Goal: Transaction & Acquisition: Purchase product/service

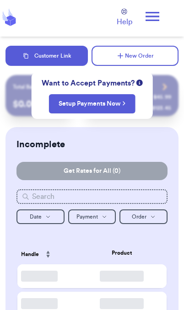
checkbox input "true"
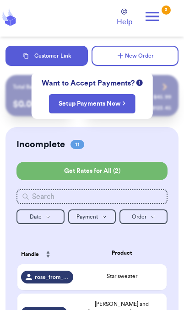
click at [154, 21] on icon at bounding box center [152, 16] width 18 height 18
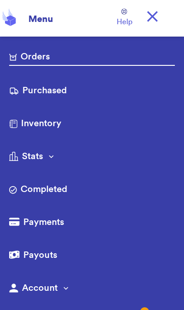
click at [58, 86] on link "Purchased" at bounding box center [91, 91] width 165 height 15
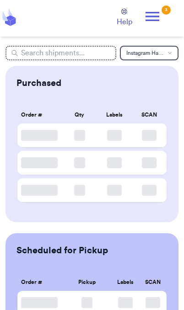
click at [153, 16] on icon at bounding box center [152, 16] width 14 height 9
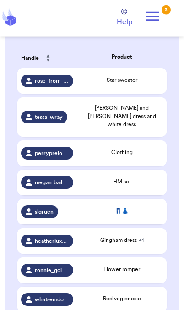
scroll to position [197, 0]
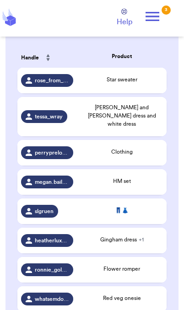
click at [142, 183] on div "HM set" at bounding box center [121, 182] width 82 height 10
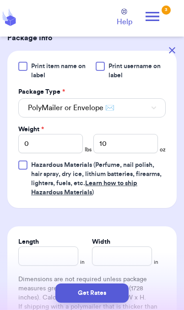
scroll to position [358, 0]
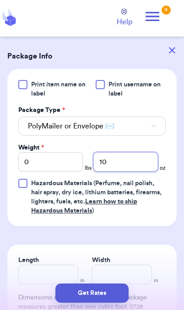
click at [134, 164] on input "10" at bounding box center [125, 161] width 64 height 19
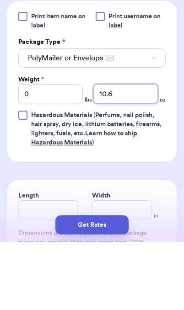
type input "10.6"
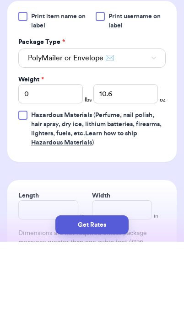
scroll to position [37, 0]
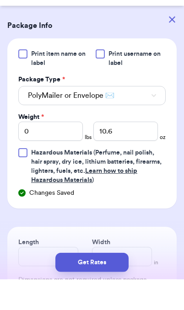
click at [111, 294] on button "Get Rates" at bounding box center [91, 292] width 73 height 19
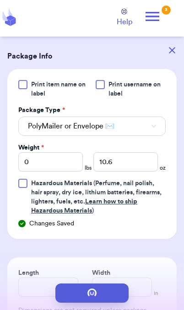
scroll to position [0, 0]
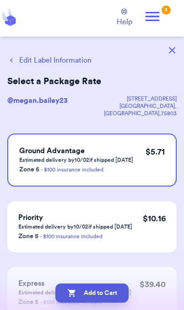
click at [75, 292] on icon "button" at bounding box center [71, 292] width 9 height 9
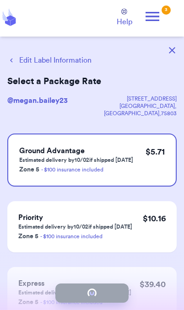
checkbox input "true"
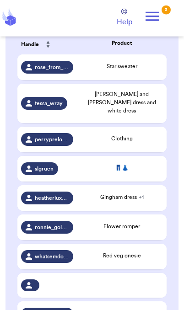
scroll to position [210, 0]
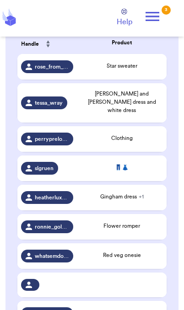
click at [143, 70] on div "Star sweater" at bounding box center [121, 66] width 82 height 8
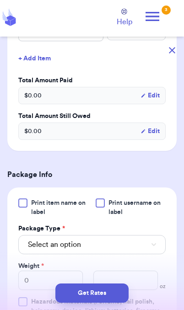
scroll to position [300, 0]
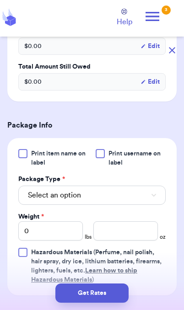
click at [132, 200] on button "Select an option" at bounding box center [91, 195] width 147 height 19
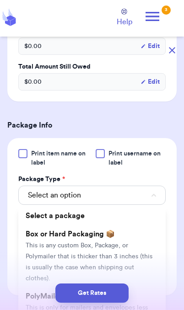
click at [40, 291] on div "Get Rates" at bounding box center [91, 292] width 169 height 19
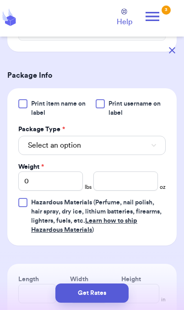
scroll to position [354, 0]
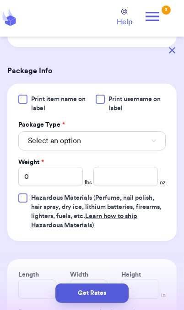
click at [149, 141] on button "Select an option" at bounding box center [91, 140] width 147 height 19
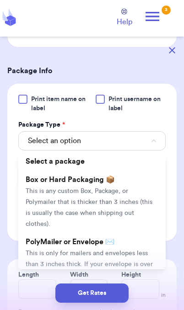
click at [134, 248] on li "PolyMailer or Envelope ✉️ This is only for mailers and envelopes less than 3 in…" at bounding box center [91, 264] width 147 height 62
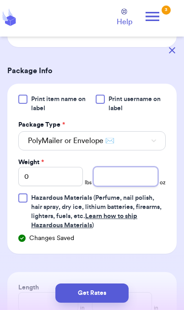
click at [128, 176] on input "number" at bounding box center [125, 176] width 64 height 19
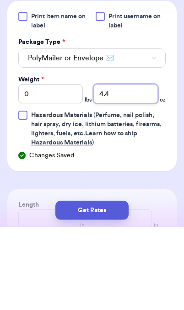
type input "4.4"
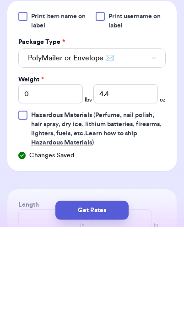
scroll to position [37, 0]
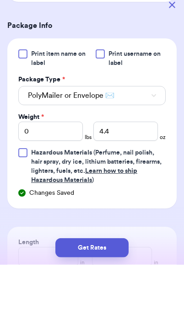
click at [110, 293] on button "Get Rates" at bounding box center [91, 292] width 73 height 19
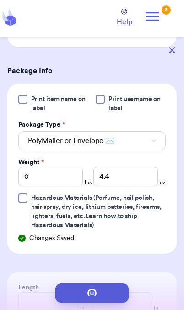
scroll to position [0, 0]
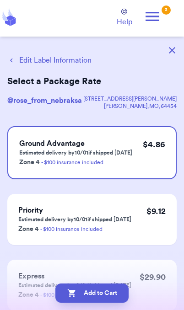
click at [117, 295] on button "Add to Cart" at bounding box center [91, 292] width 73 height 19
checkbox input "true"
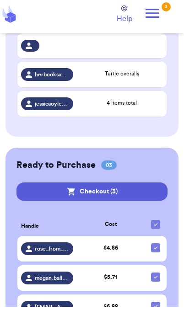
scroll to position [415, 0]
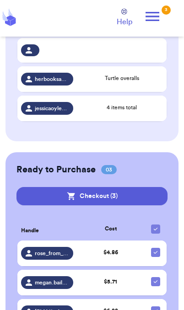
click at [135, 189] on button "Checkout ( 3 )" at bounding box center [91, 196] width 151 height 18
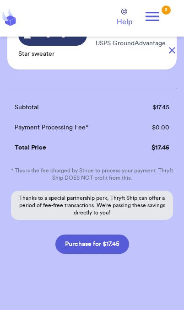
scroll to position [215, 0]
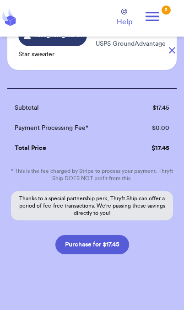
click at [110, 244] on button "Purchase for $17.45" at bounding box center [92, 244] width 74 height 19
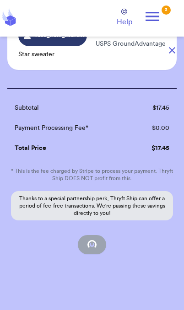
scroll to position [92, 0]
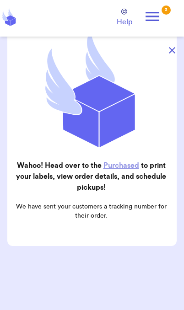
click at [164, 54] on button "button" at bounding box center [172, 50] width 20 height 20
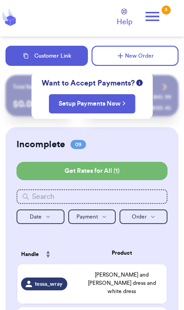
click at [159, 23] on icon at bounding box center [152, 16] width 18 height 18
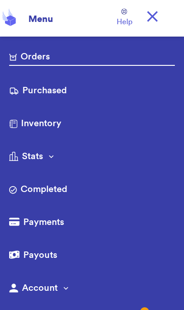
click at [57, 97] on link "Purchased" at bounding box center [91, 91] width 165 height 15
